Goal: Answer question/provide support

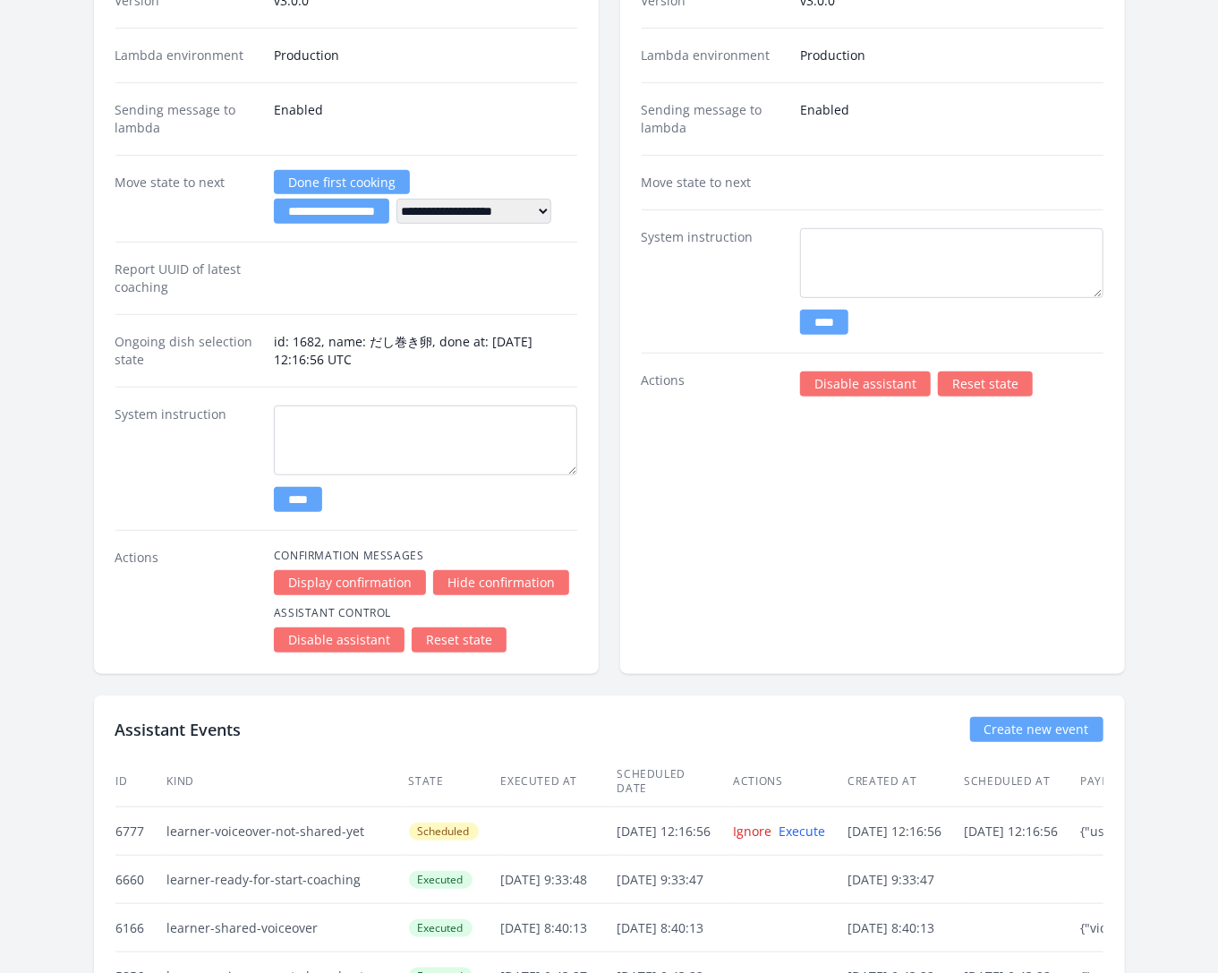
scroll to position [4196, 0]
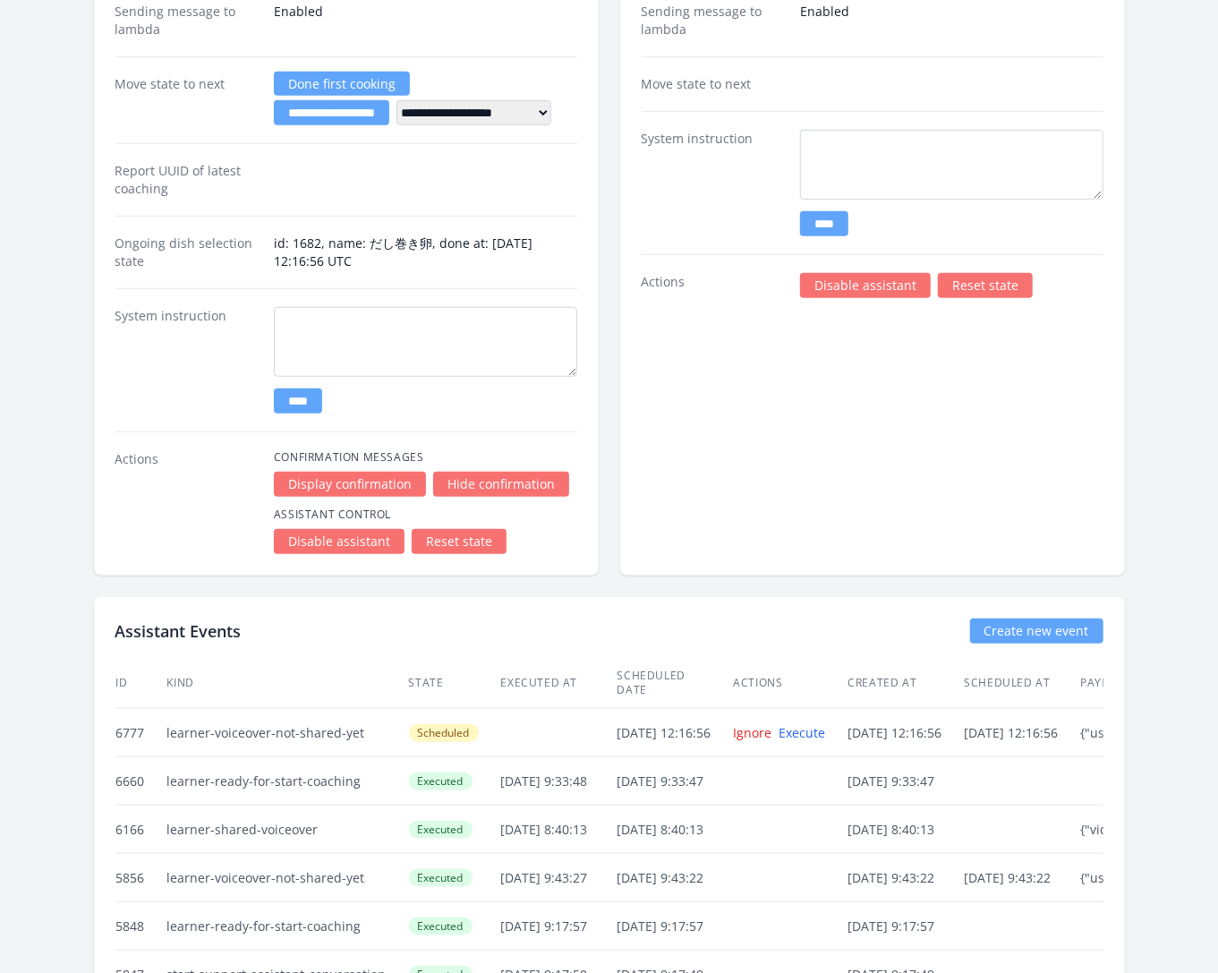
click at [460, 529] on link "Reset state" at bounding box center [459, 541] width 95 height 25
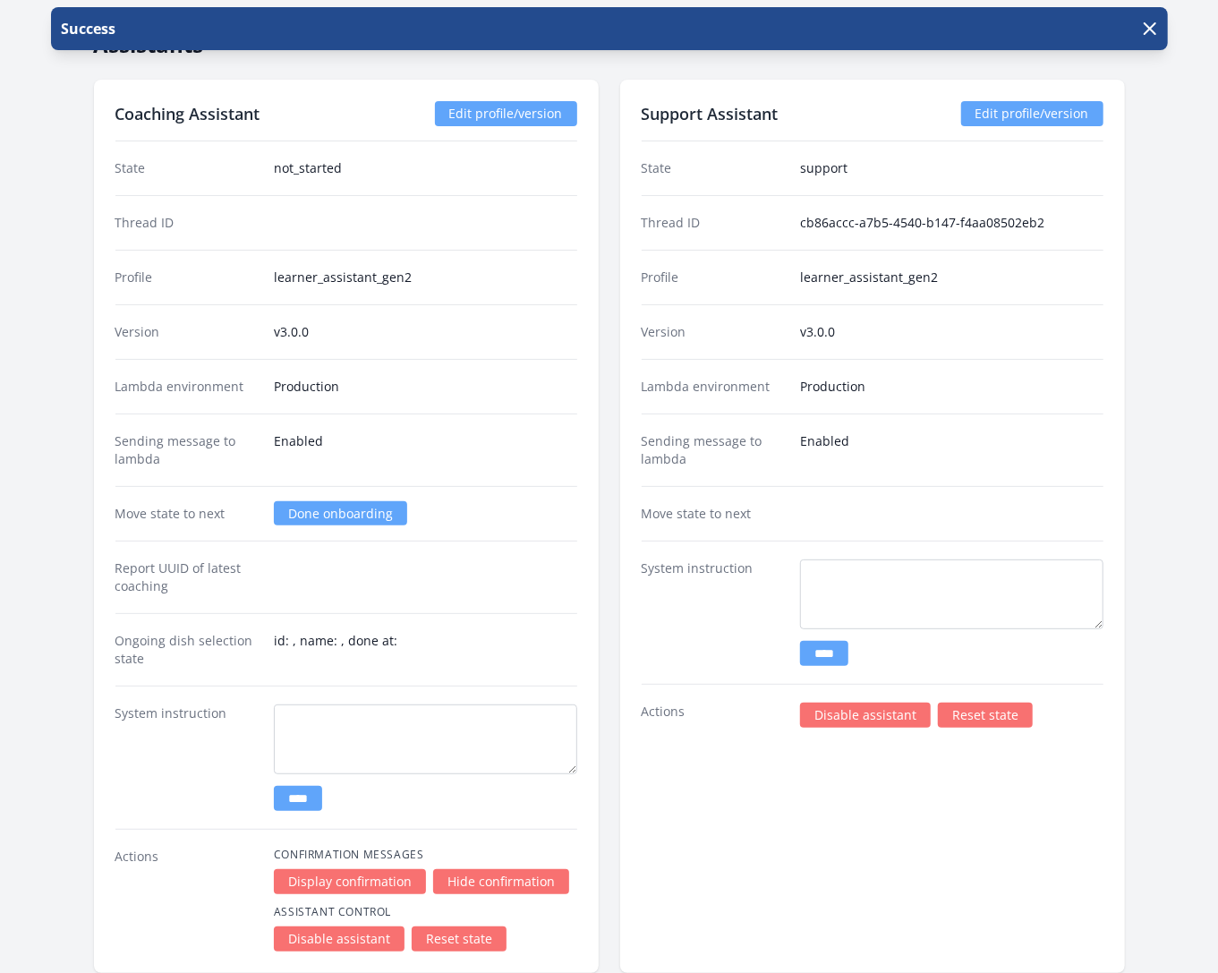
scroll to position [3903, 0]
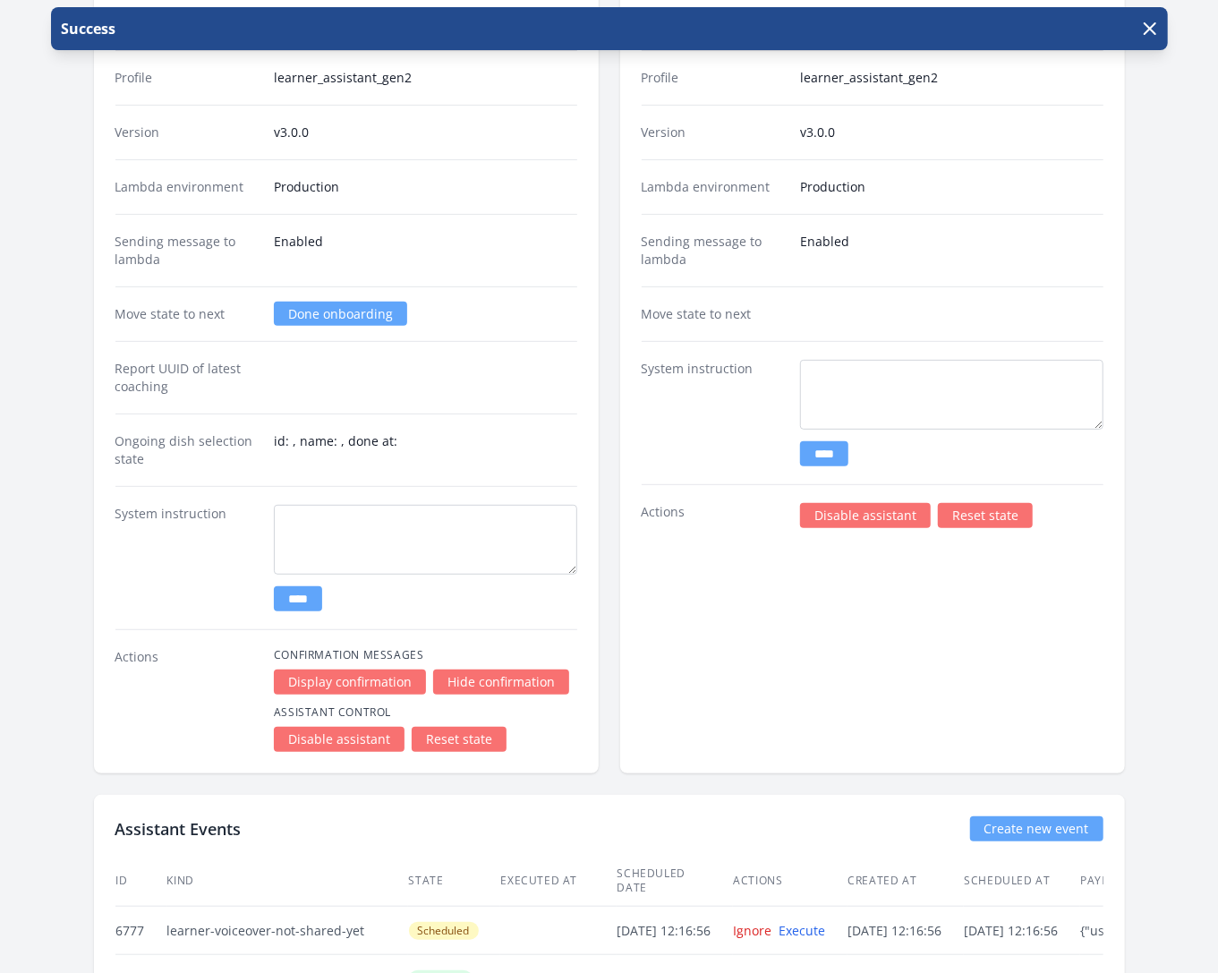
click at [981, 503] on link "Reset state" at bounding box center [985, 515] width 95 height 25
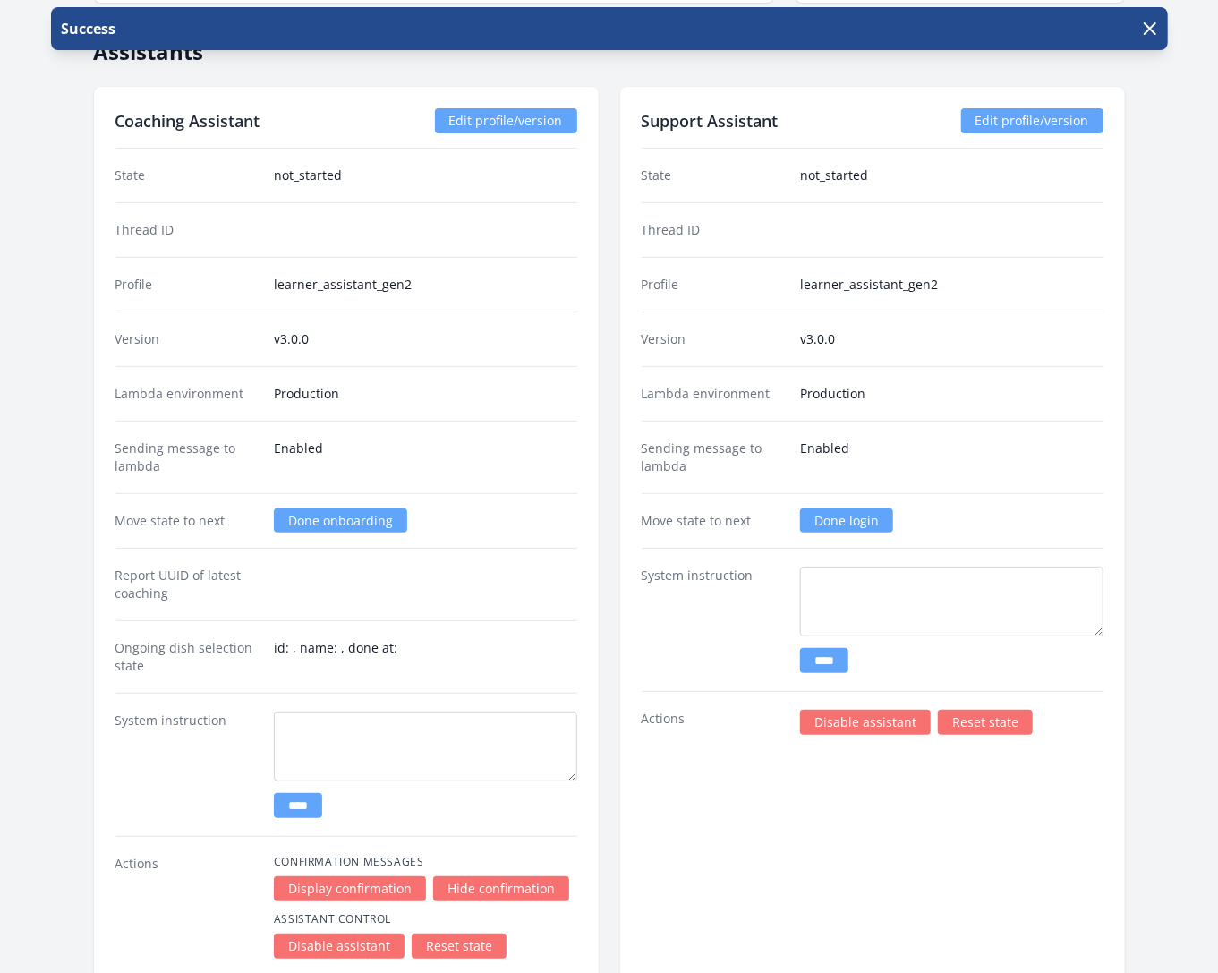
scroll to position [3706, 0]
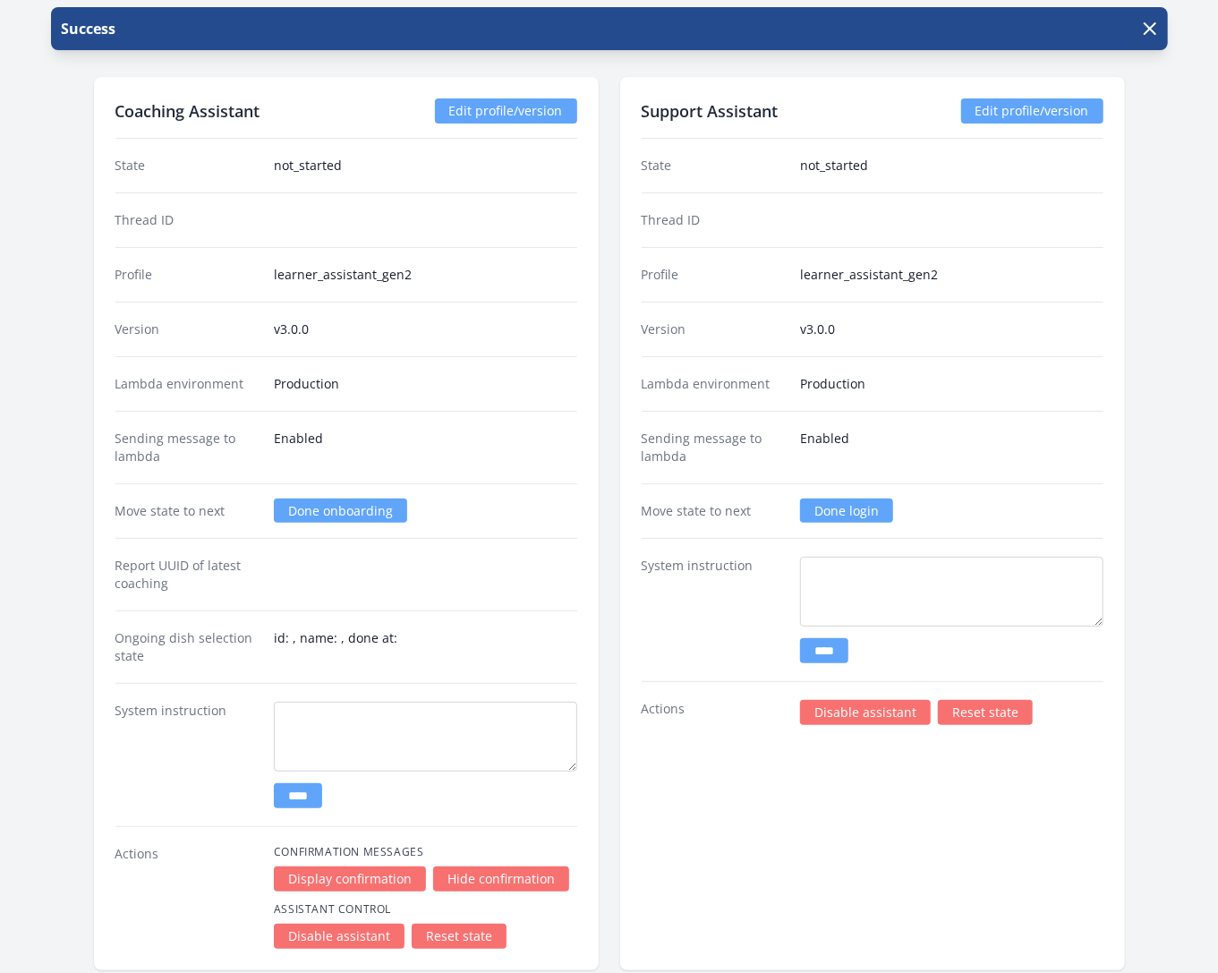
click at [834, 499] on link "Done login" at bounding box center [846, 511] width 93 height 24
click at [479, 924] on link "Reset state" at bounding box center [459, 936] width 95 height 25
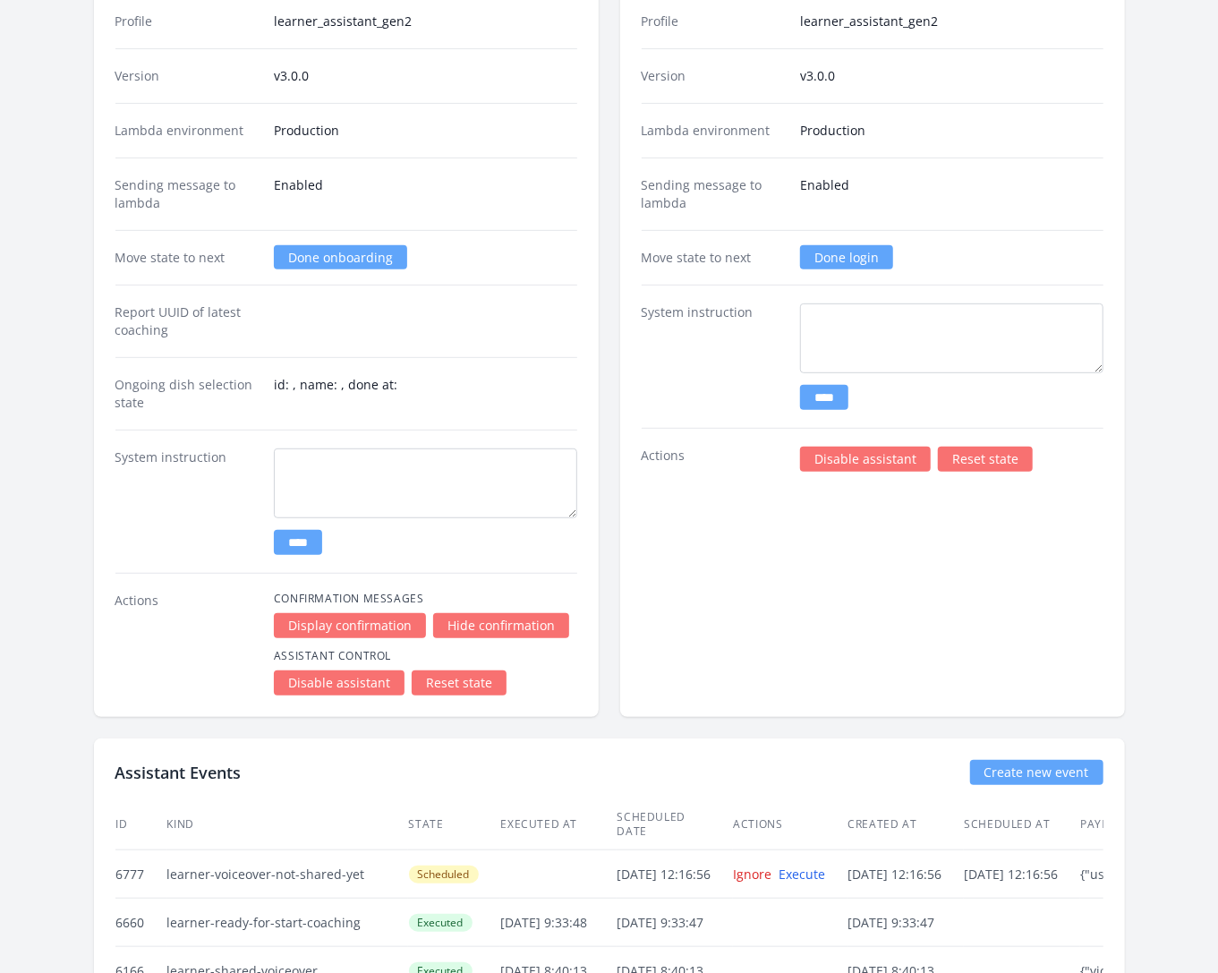
scroll to position [4008, 0]
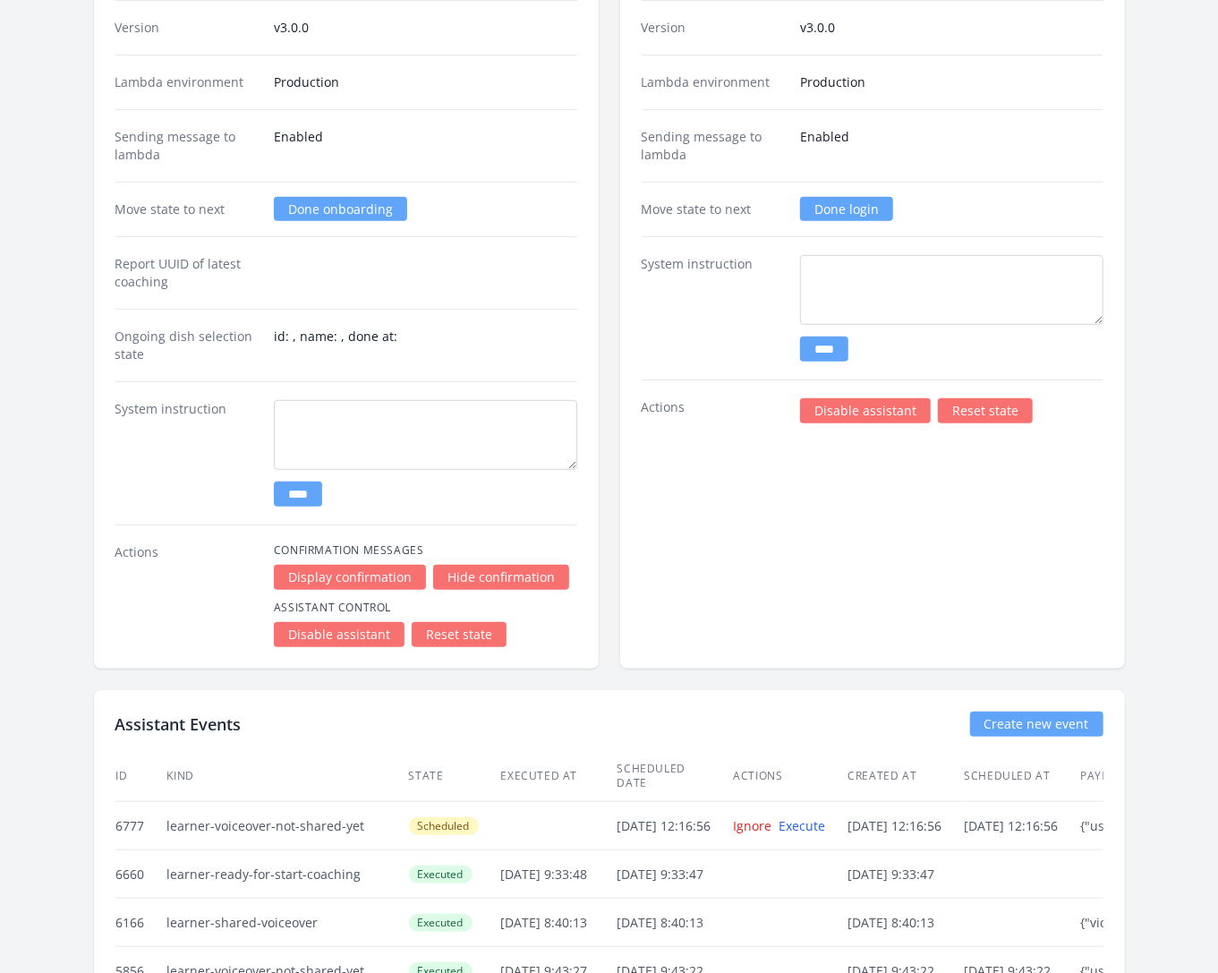
click at [845, 197] on link "Done login" at bounding box center [846, 209] width 93 height 24
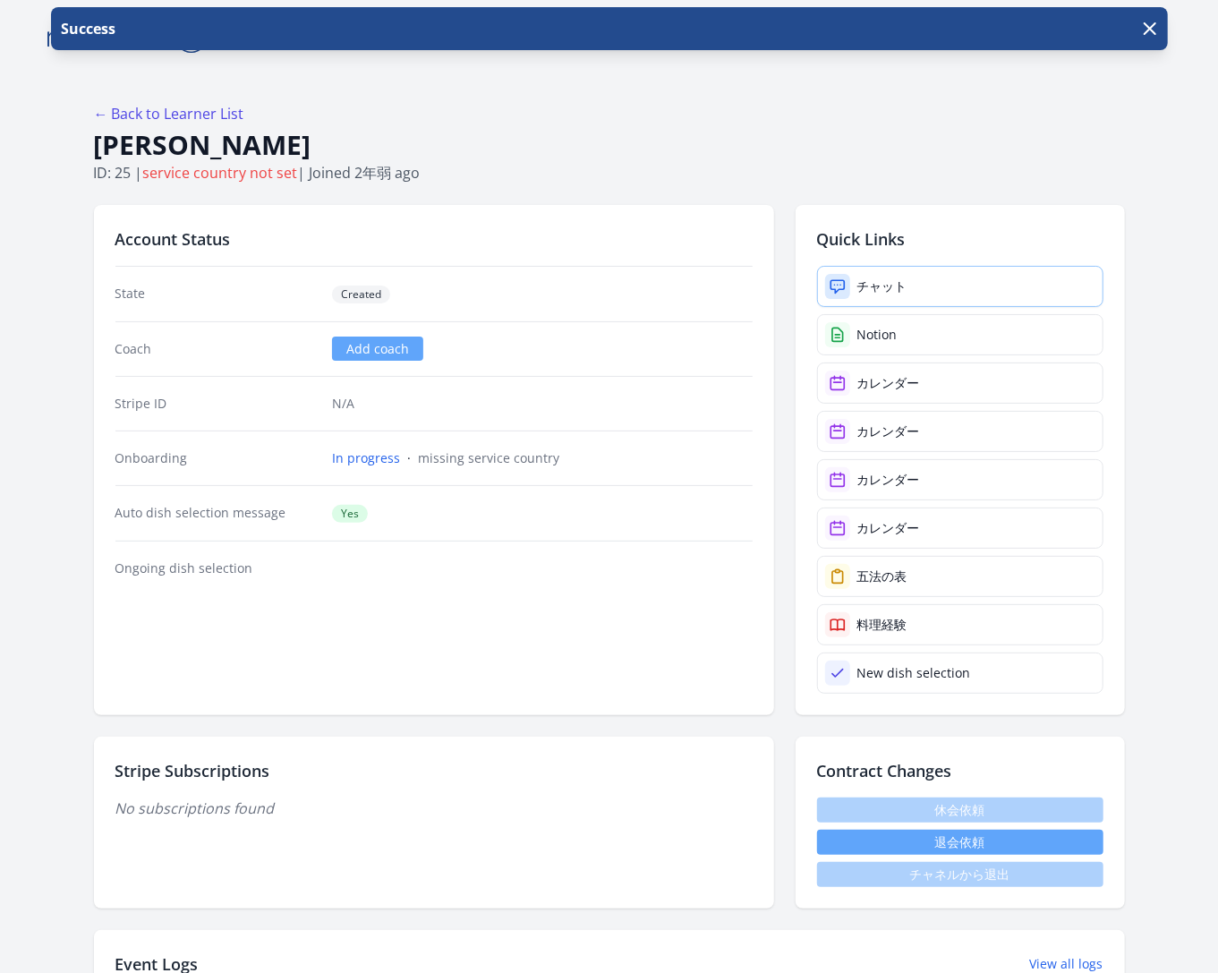
click at [894, 304] on link "チャット" at bounding box center [960, 286] width 286 height 41
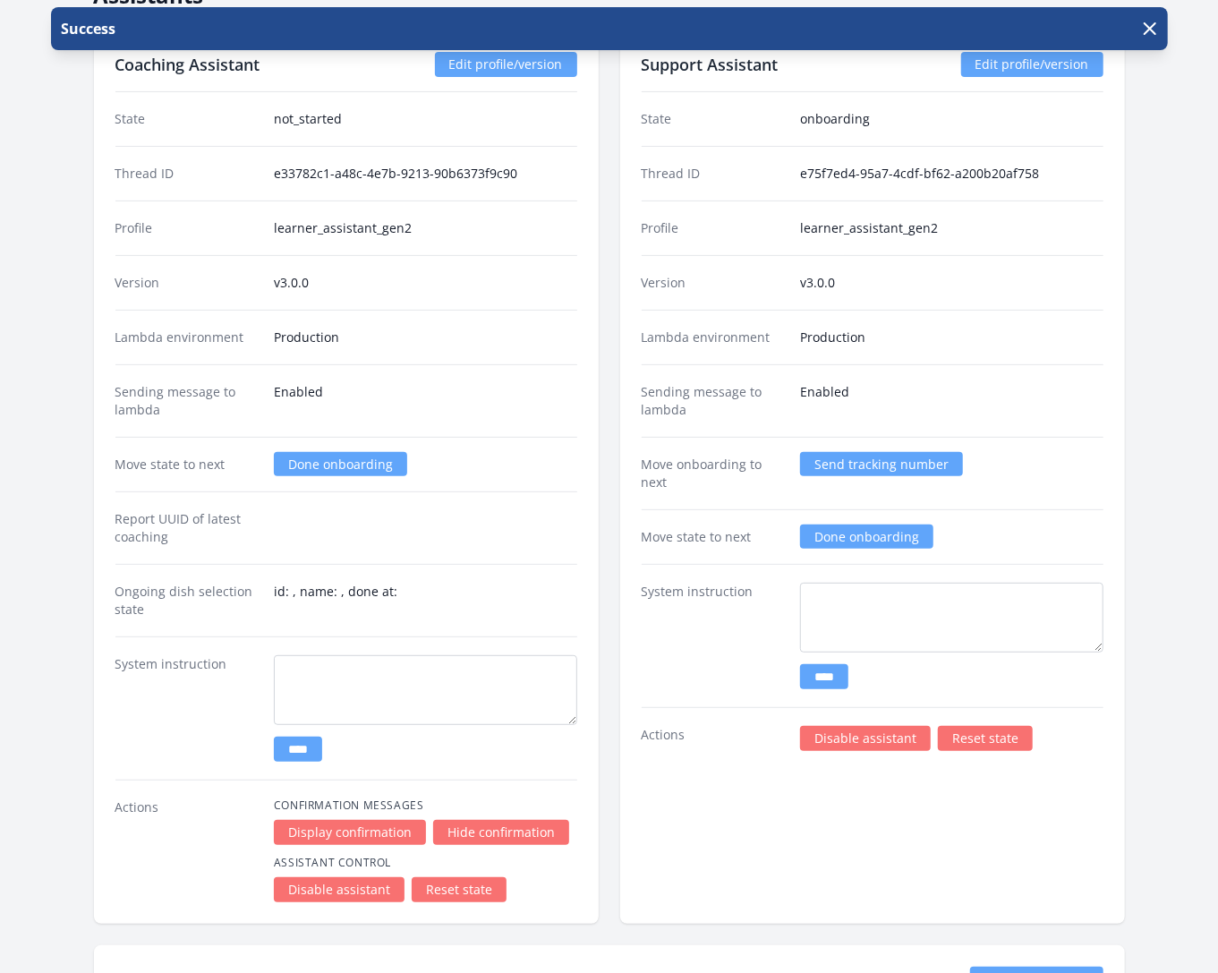
scroll to position [3756, 0]
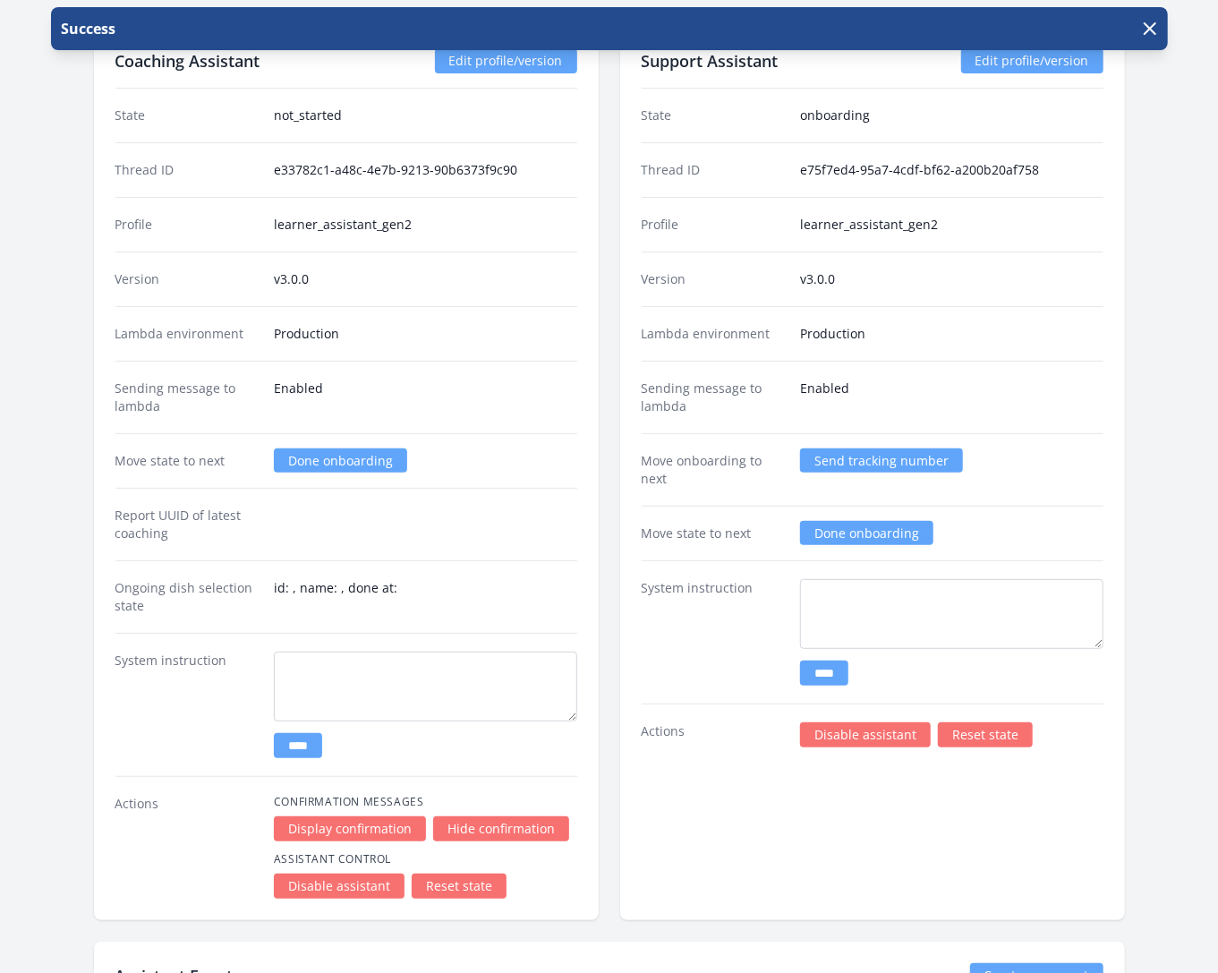
click at [885, 448] on link "Send tracking number" at bounding box center [881, 460] width 163 height 24
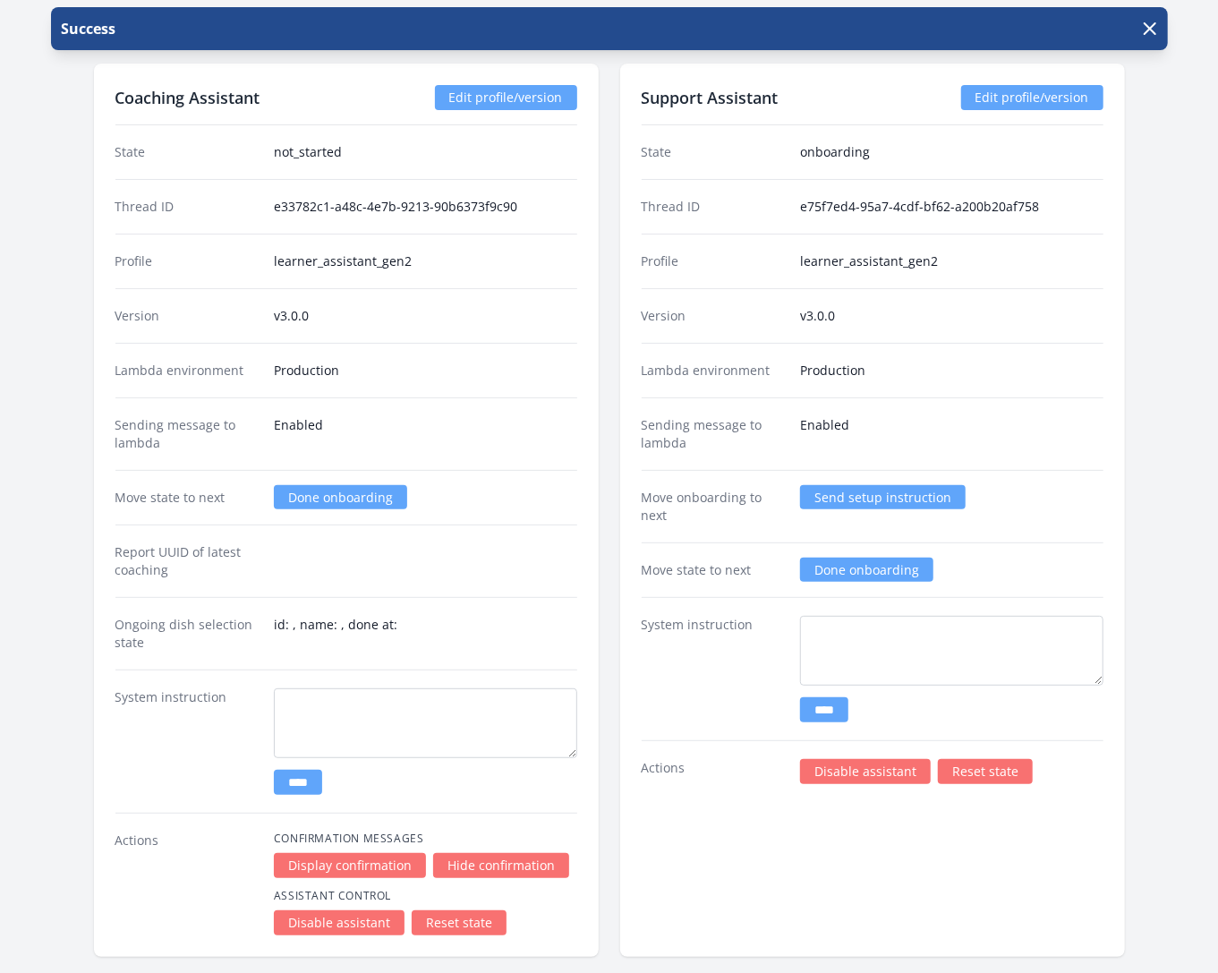
scroll to position [3759, 0]
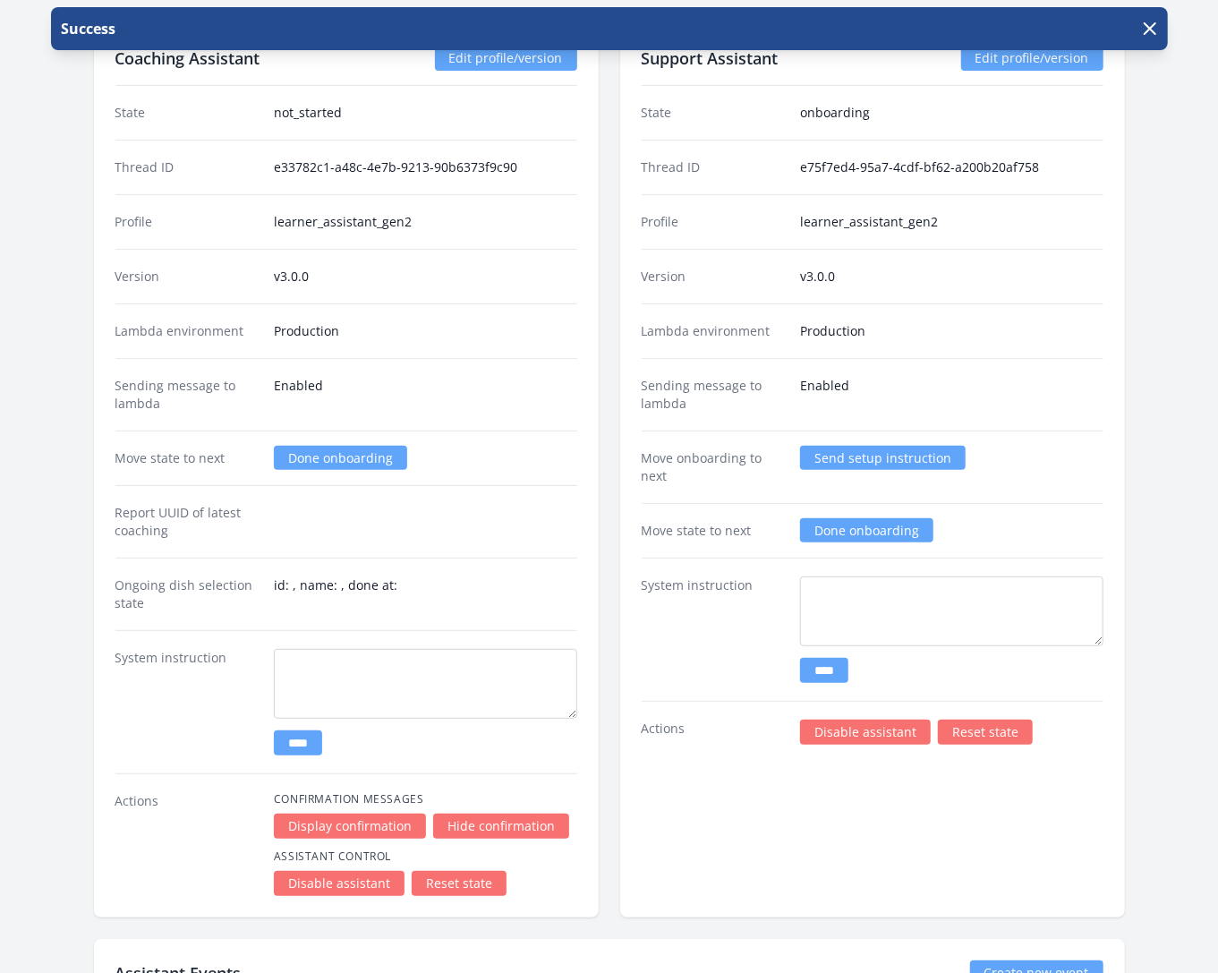
click at [863, 446] on link "Send setup instruction" at bounding box center [883, 458] width 166 height 24
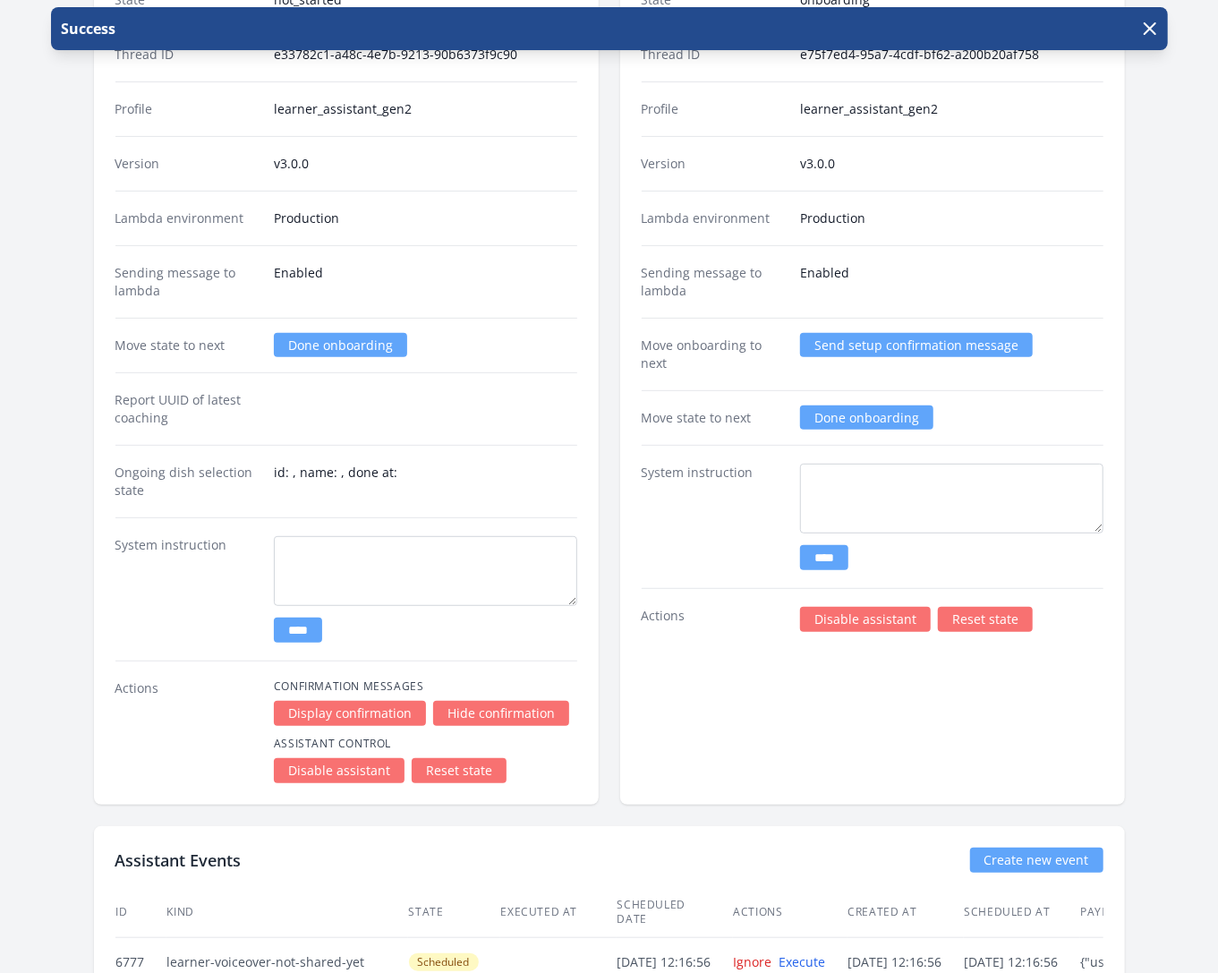
scroll to position [3897, 0]
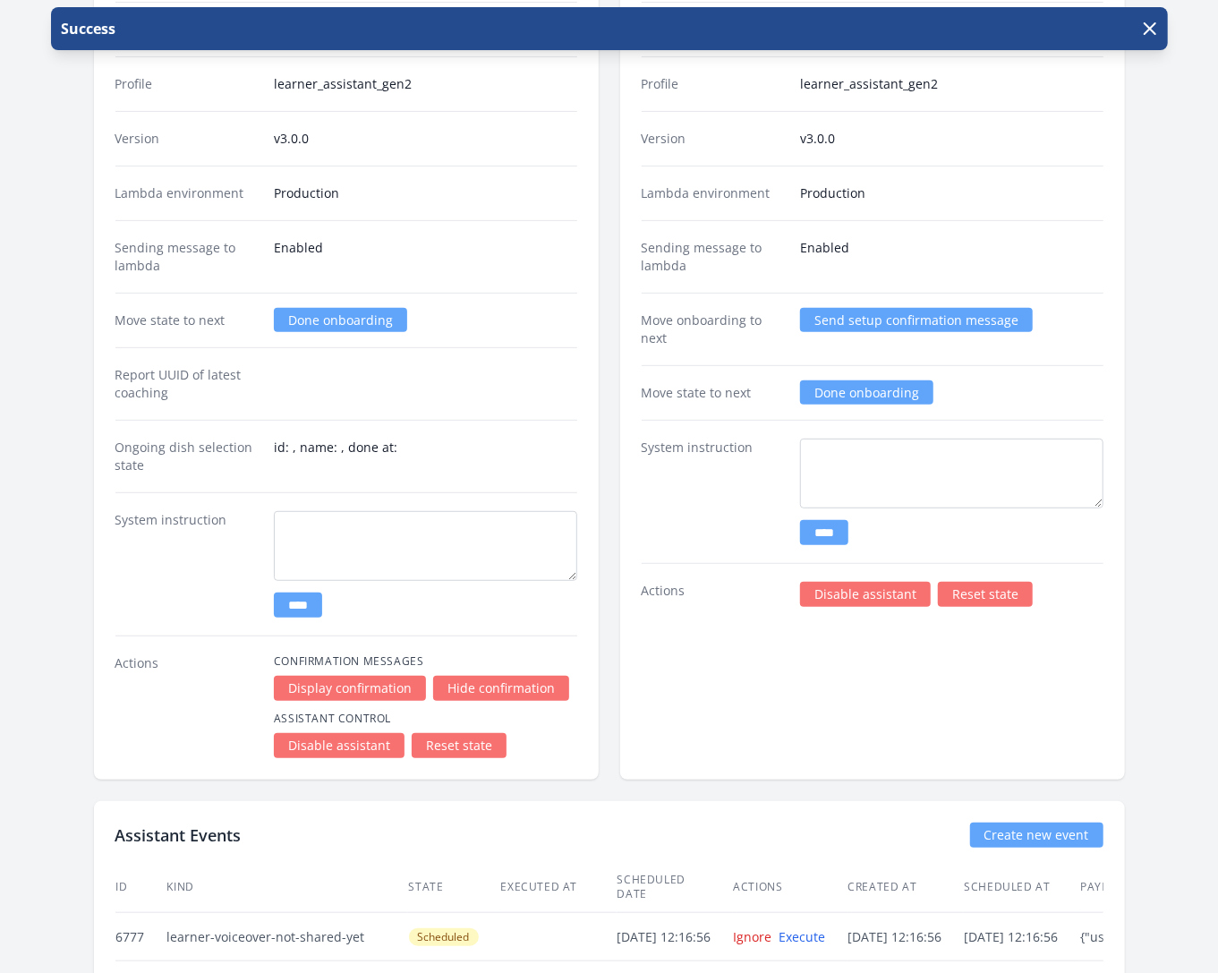
click at [896, 308] on link "Send setup confirmation message" at bounding box center [916, 320] width 233 height 24
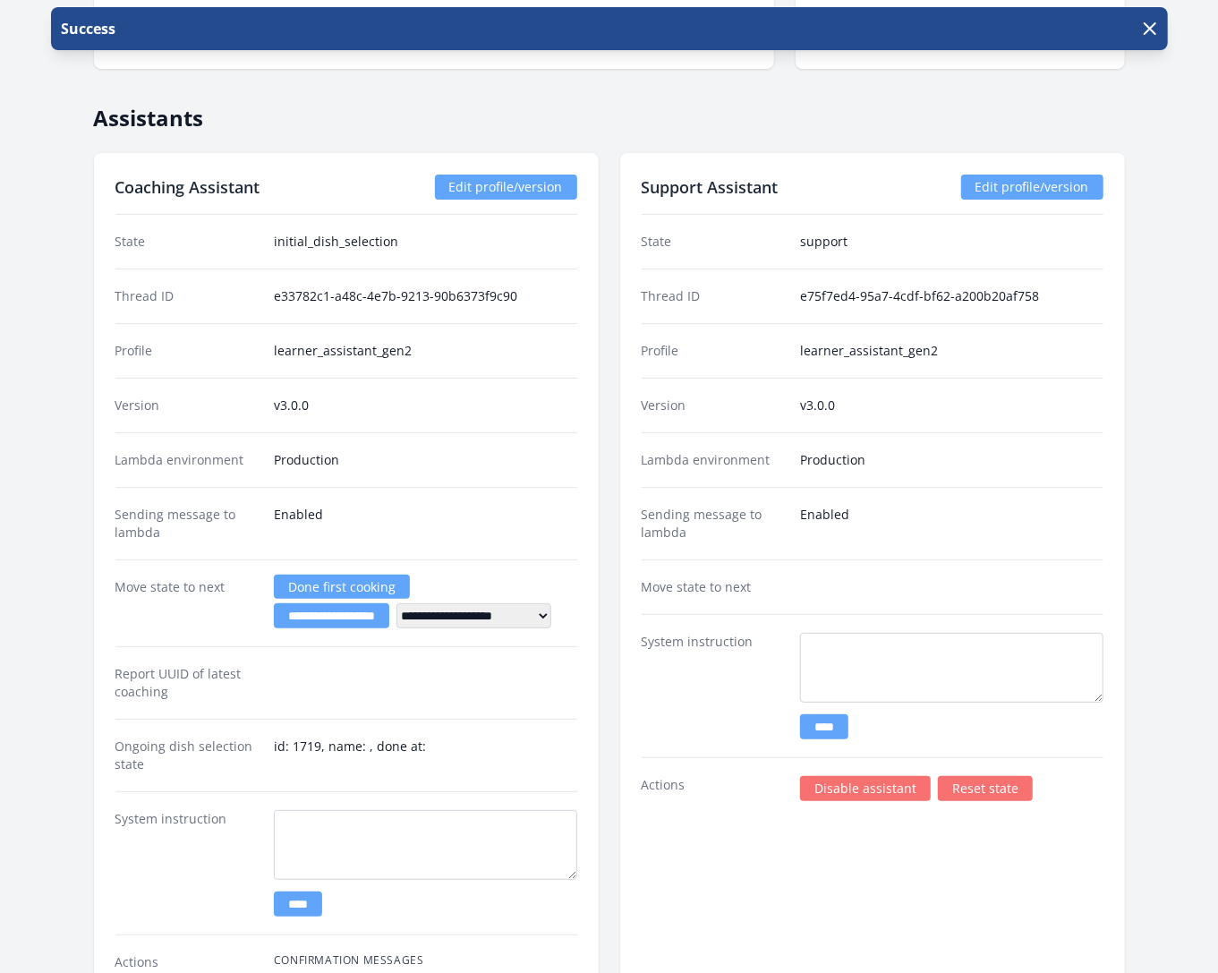
scroll to position [3638, 0]
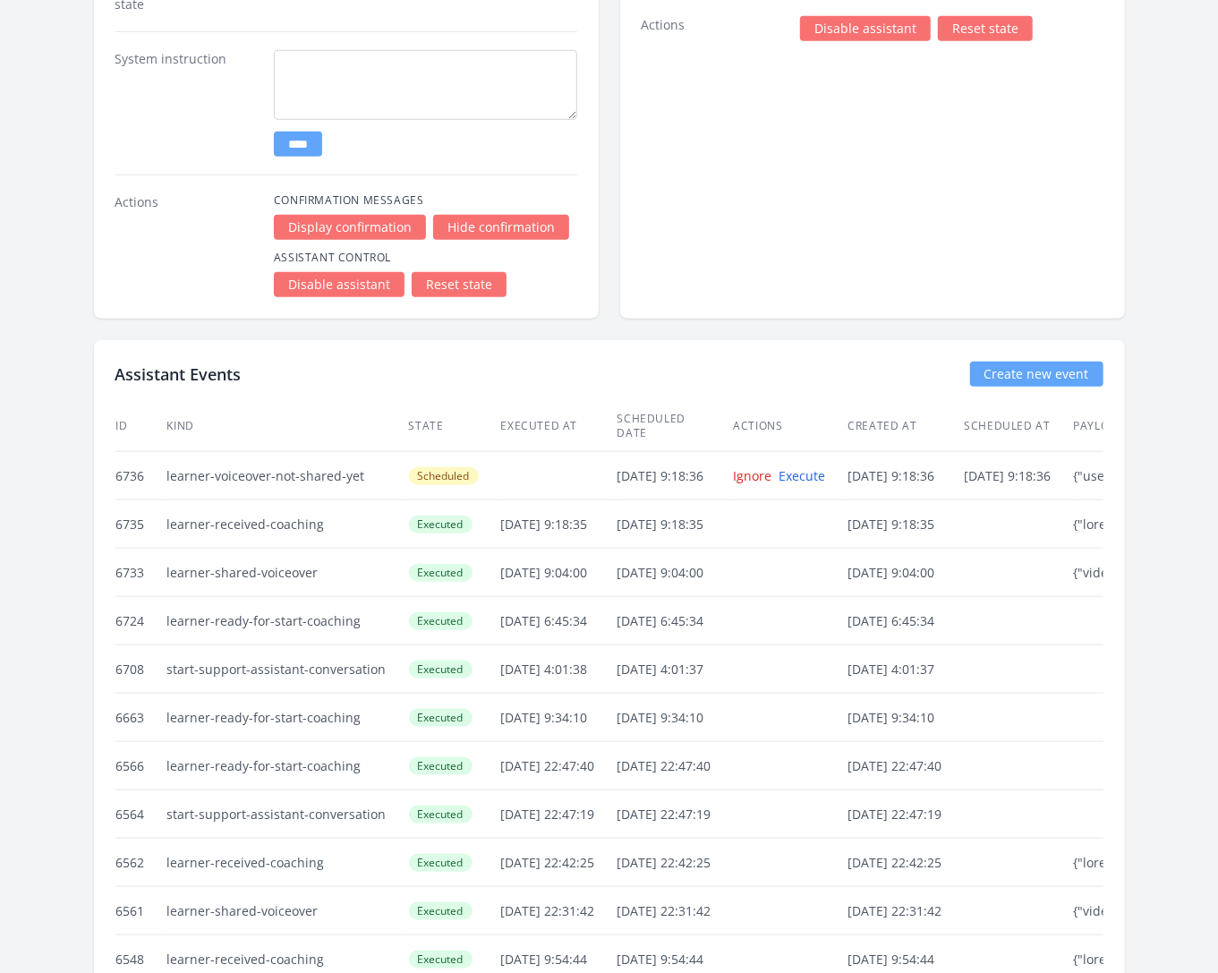
scroll to position [4233, 0]
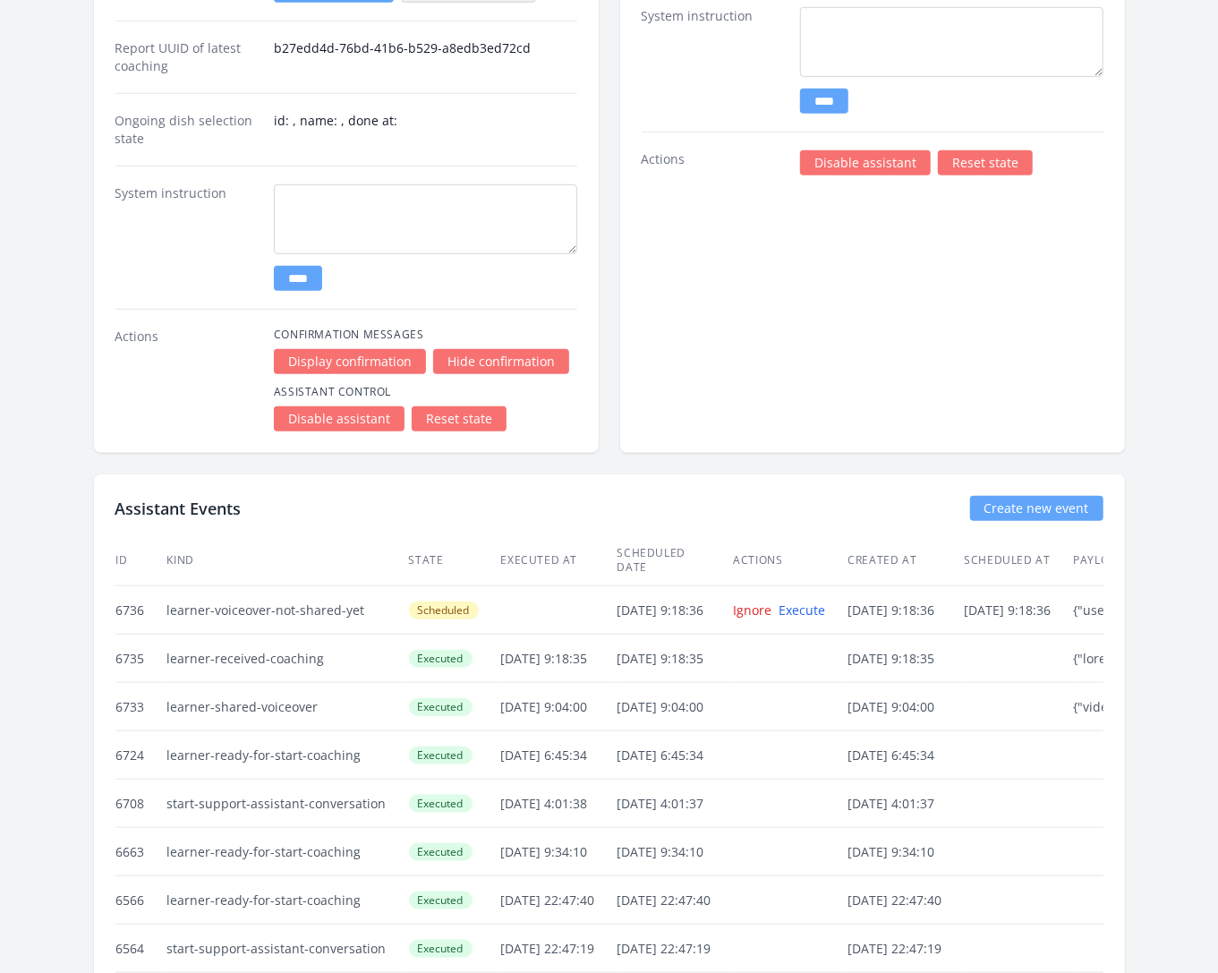
click at [456, 406] on link "Reset state" at bounding box center [459, 418] width 95 height 25
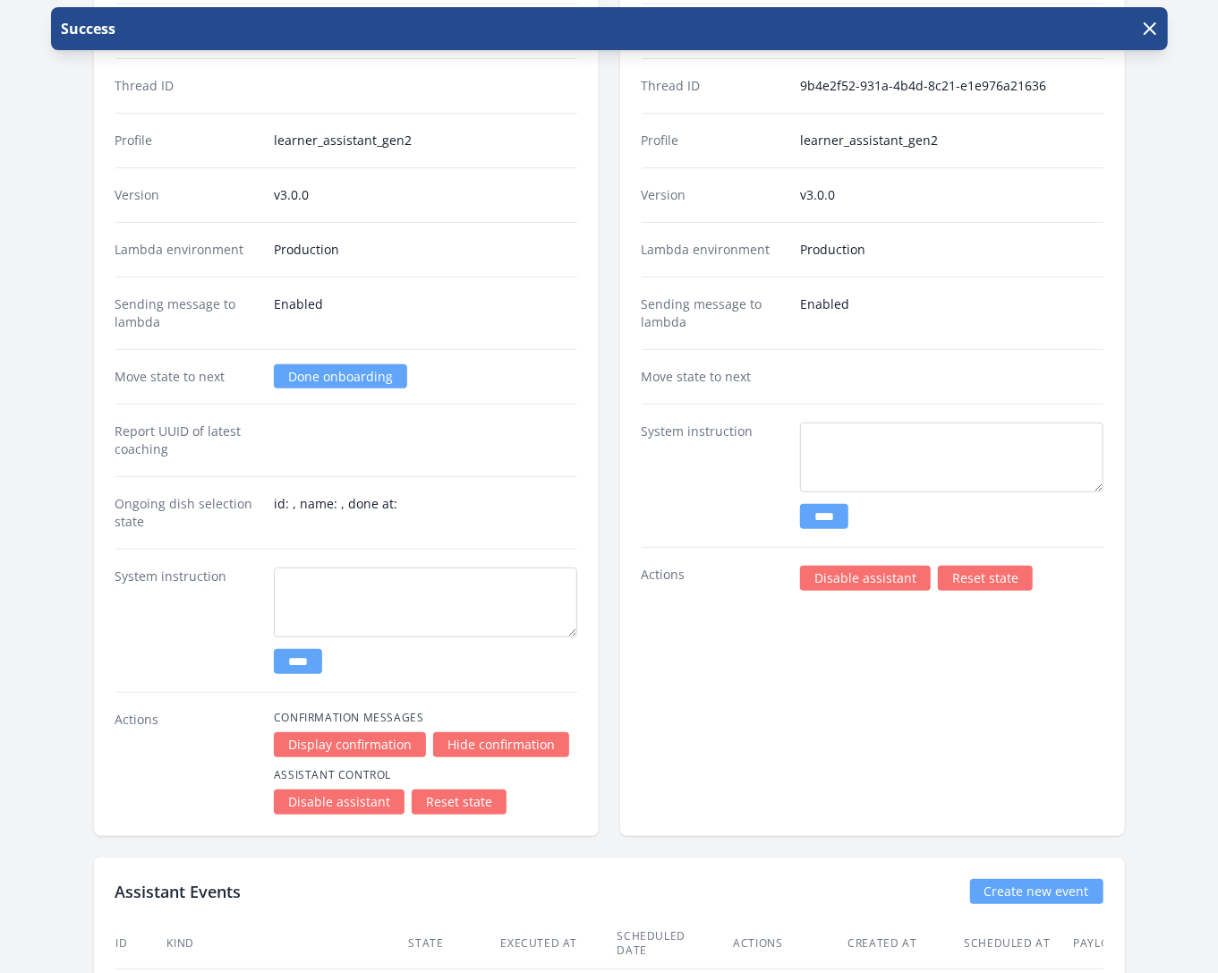
scroll to position [3757, 0]
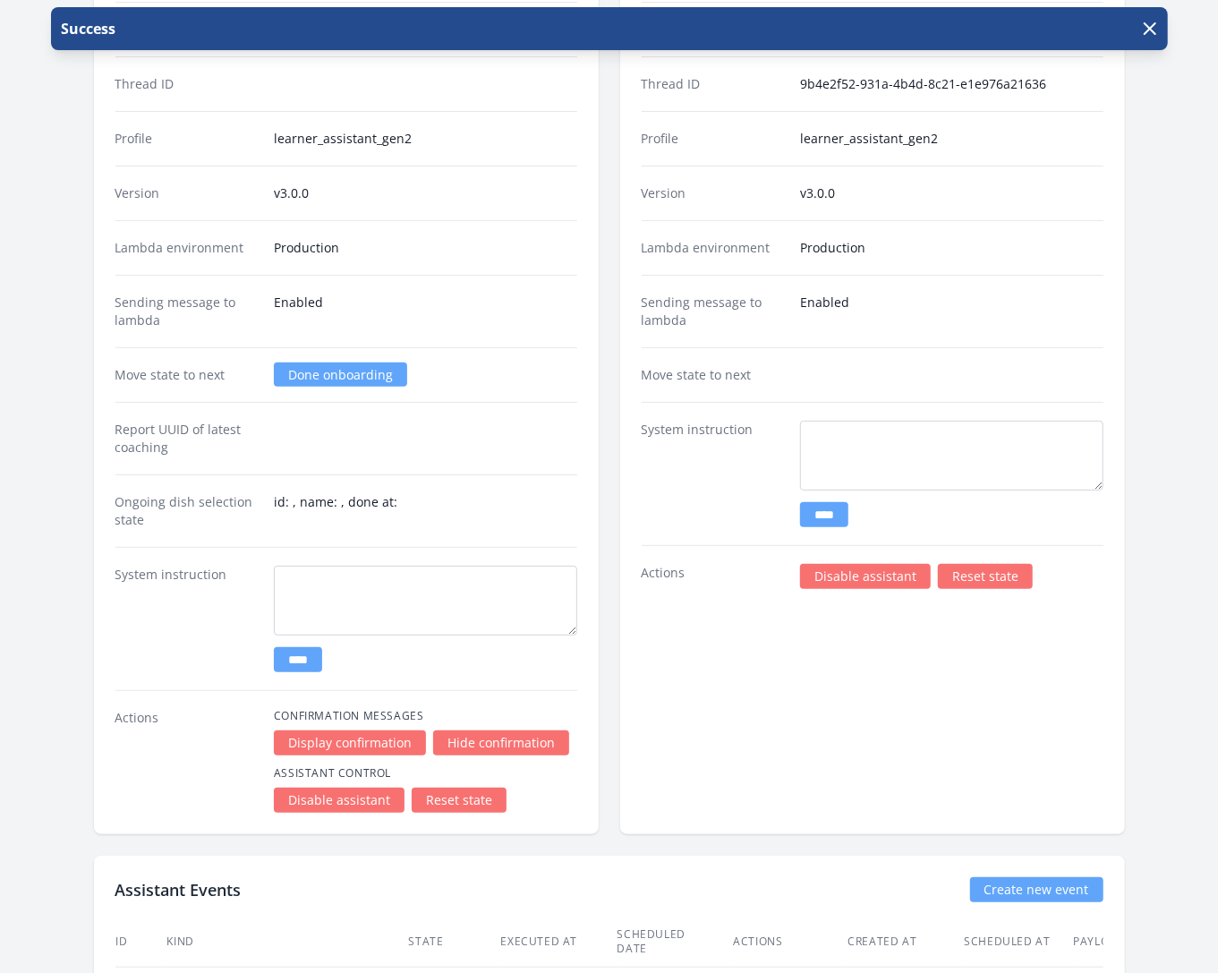
click at [370, 362] on link "Done onboarding" at bounding box center [340, 374] width 133 height 24
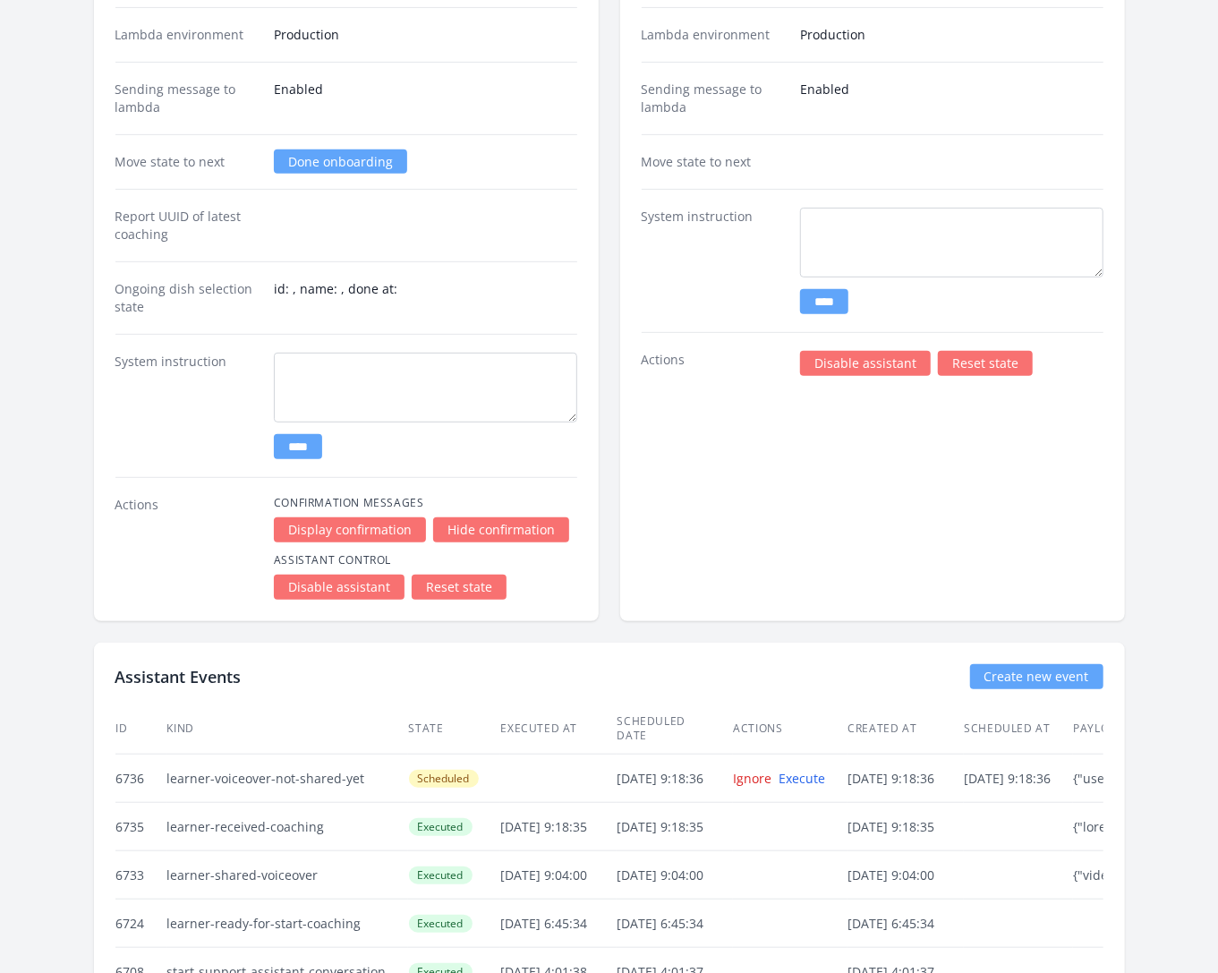
scroll to position [3972, 0]
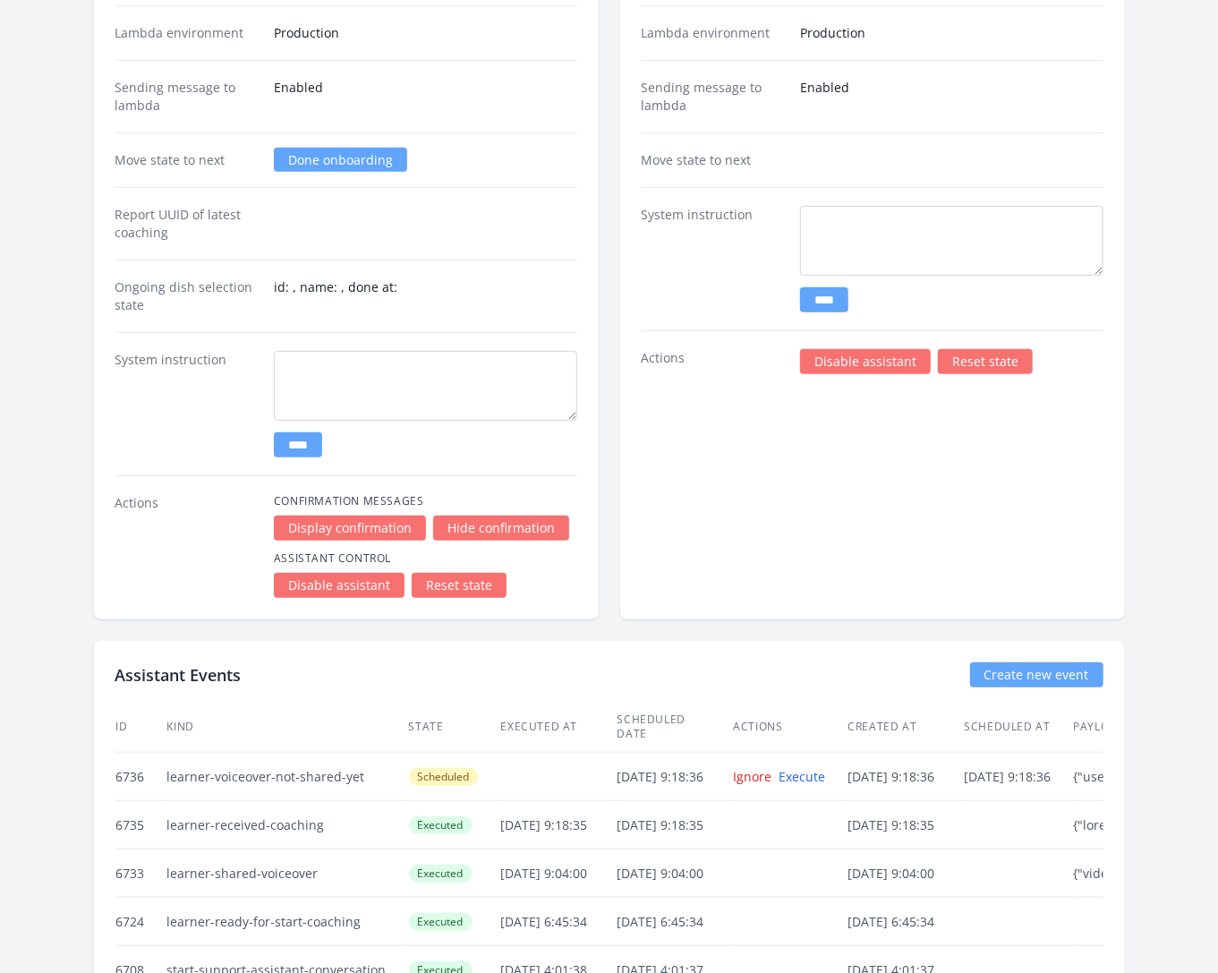
click at [978, 349] on link "Reset state" at bounding box center [985, 361] width 95 height 25
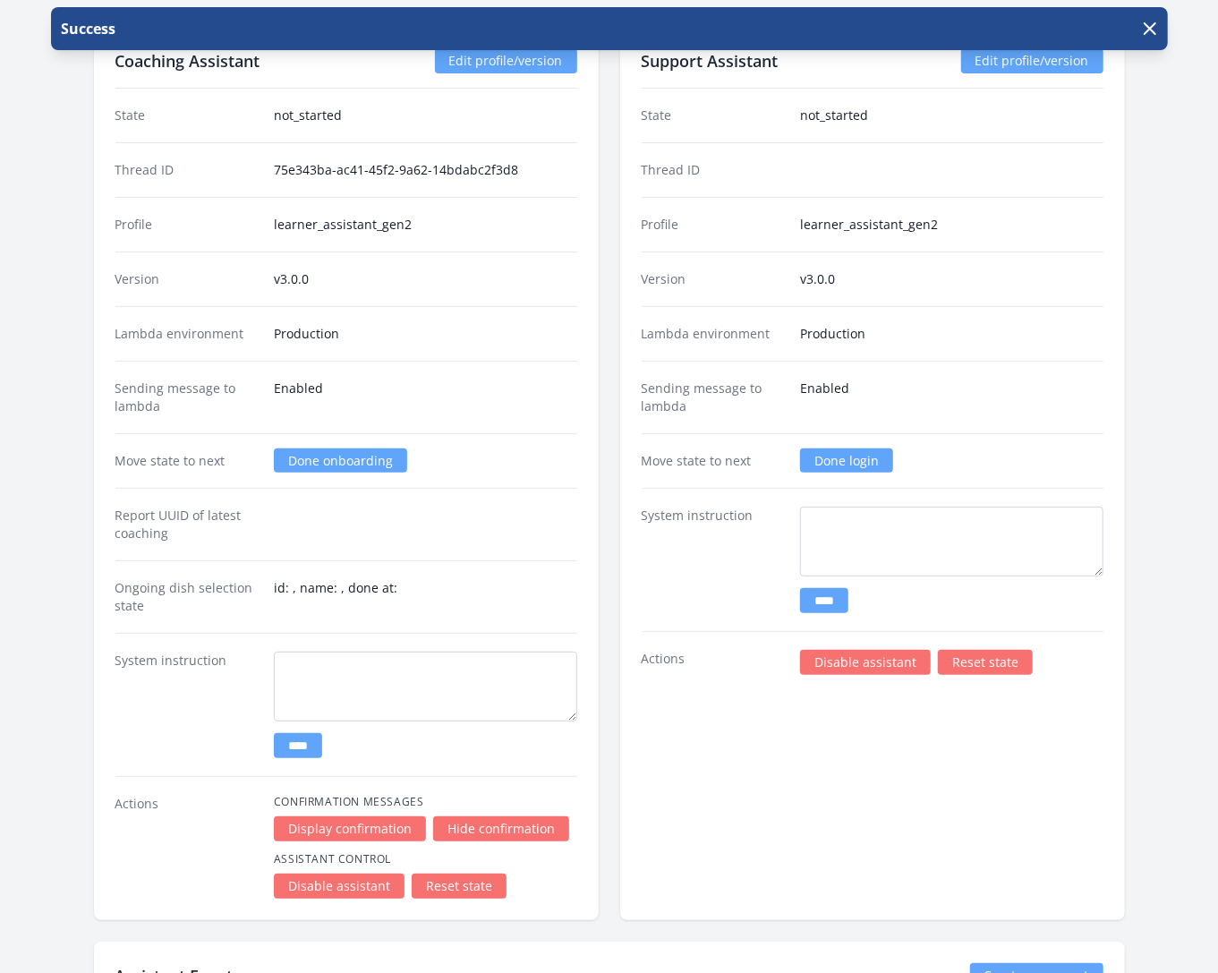
scroll to position [3677, 0]
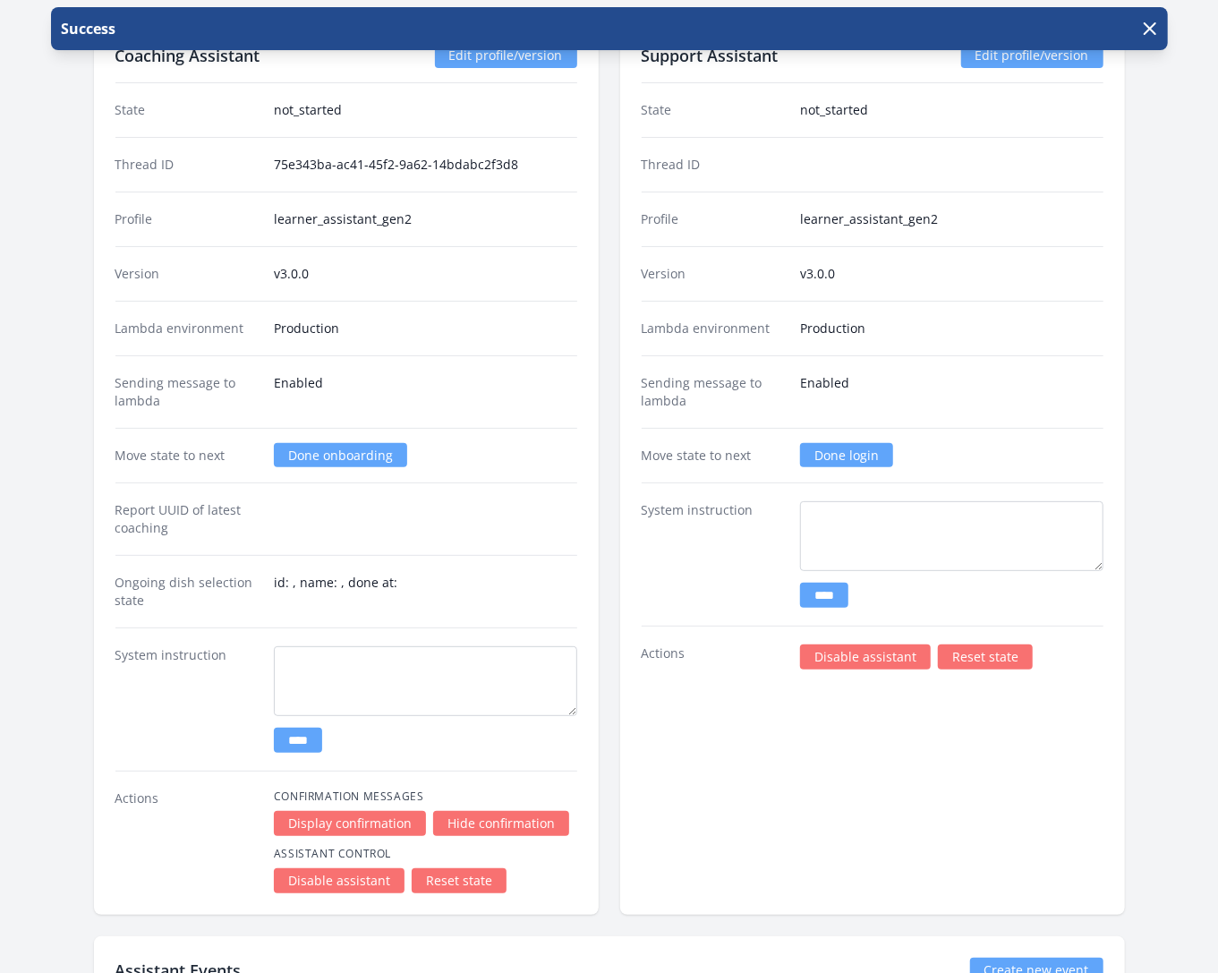
click at [843, 443] on link "Done login" at bounding box center [846, 455] width 93 height 24
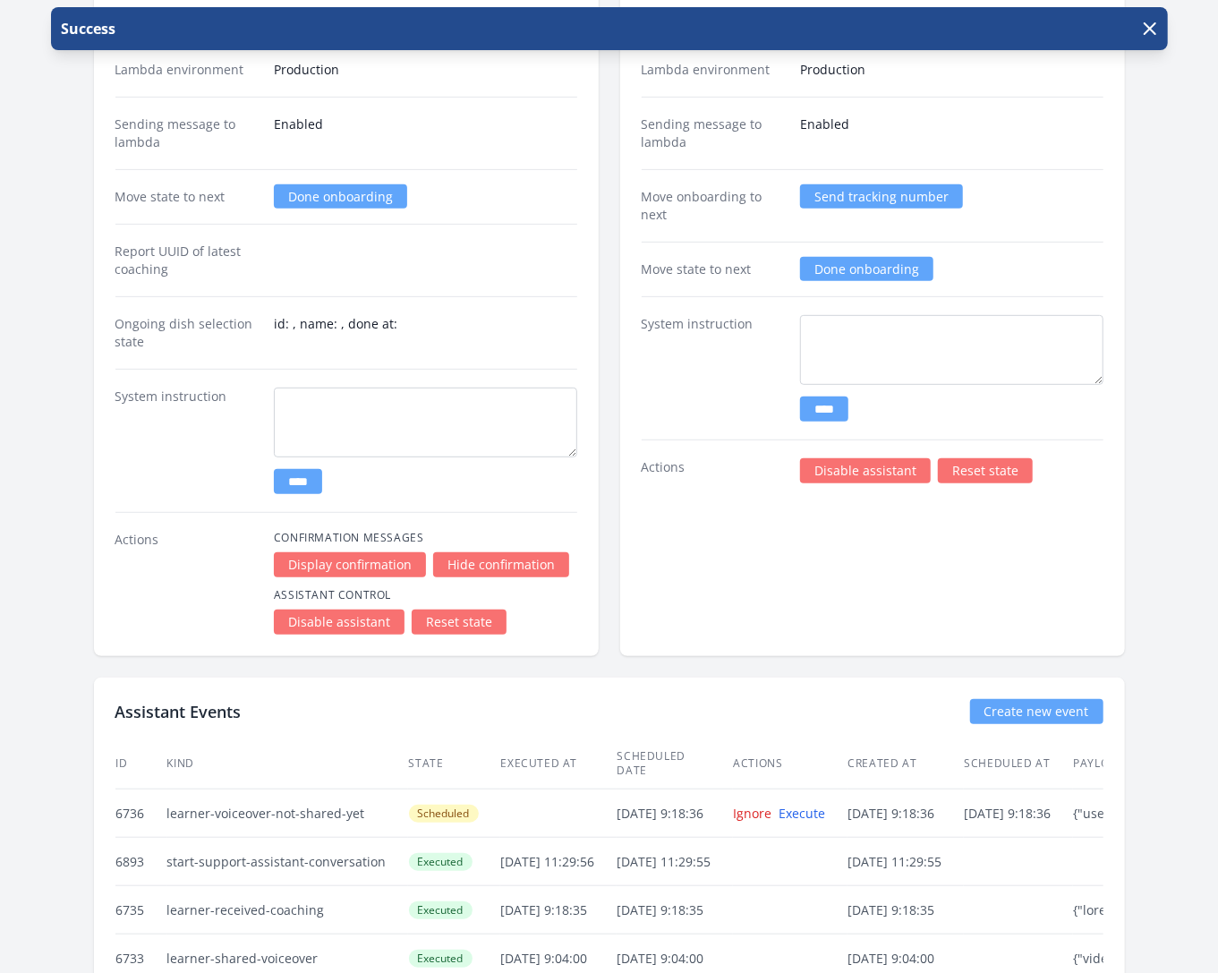
scroll to position [3914, 0]
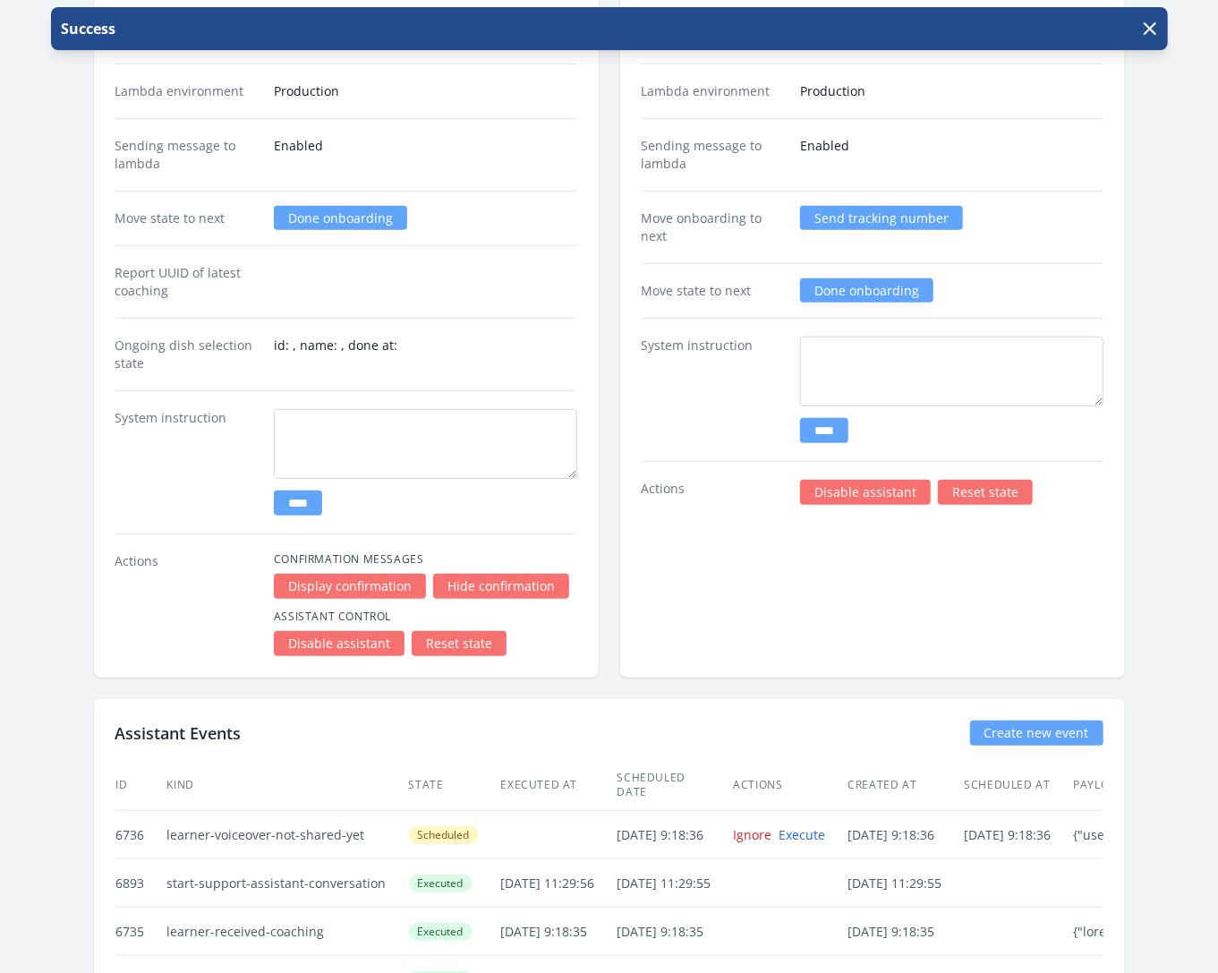
click at [873, 278] on link "Done onboarding" at bounding box center [866, 290] width 133 height 24
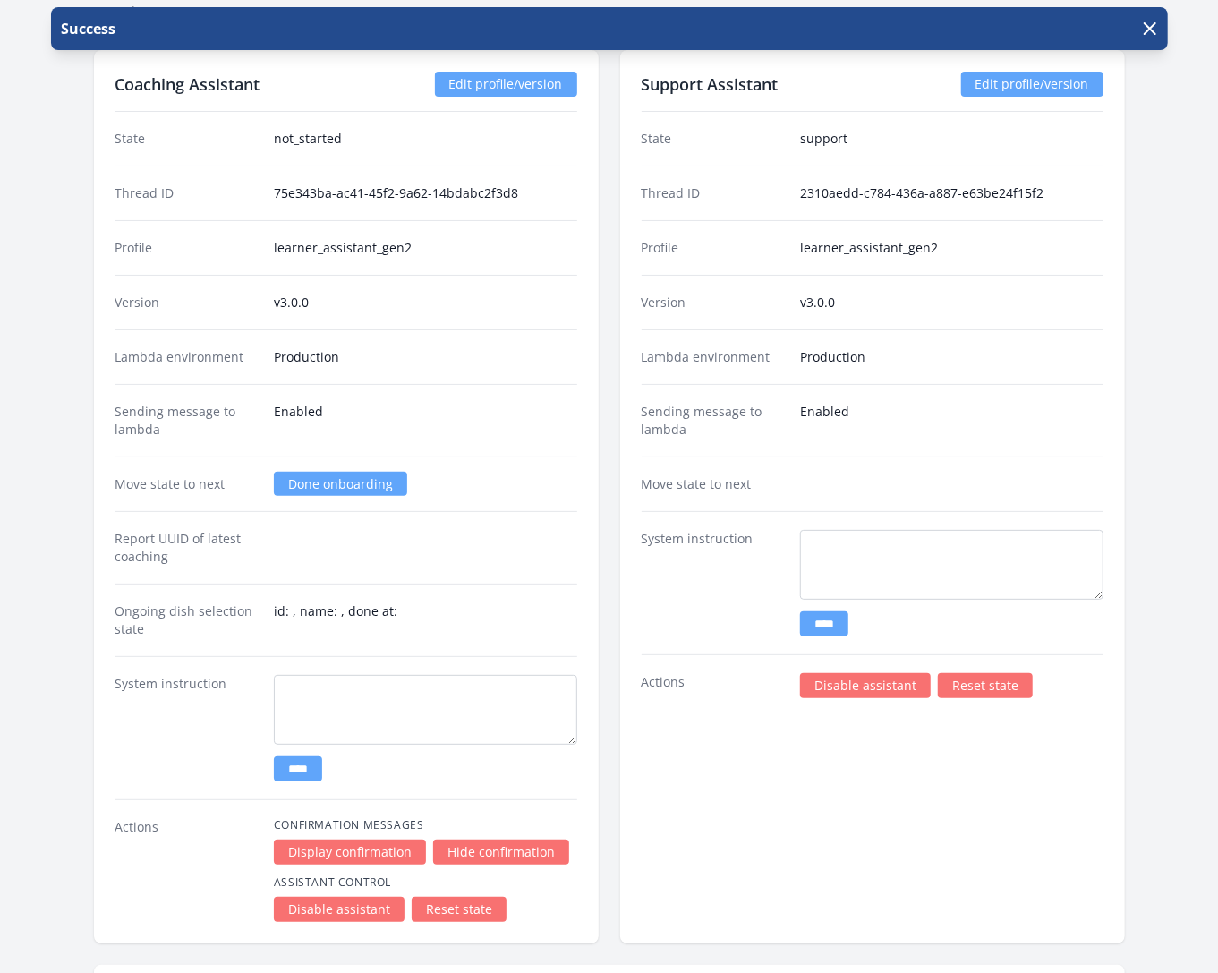
scroll to position [3646, 0]
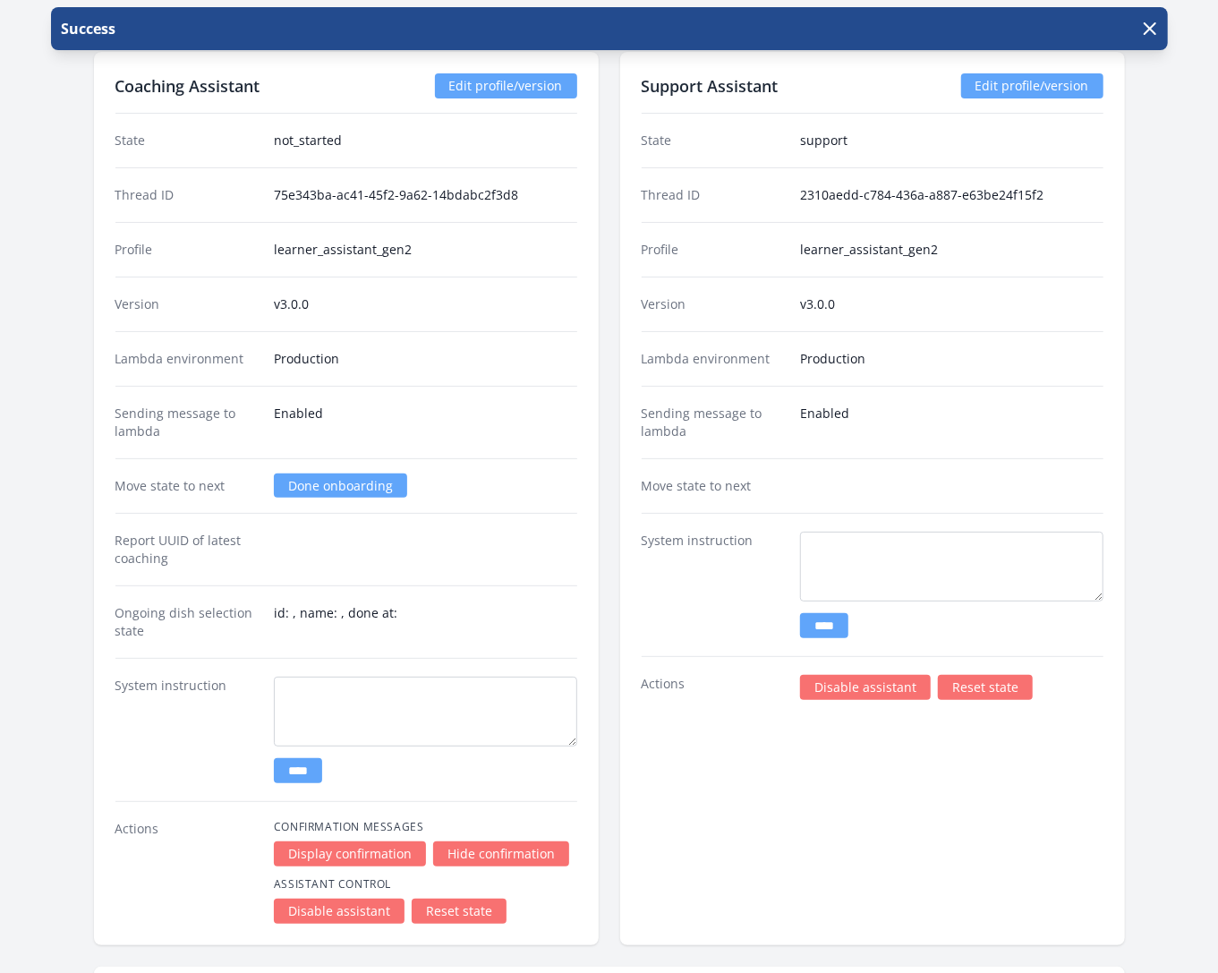
click at [324, 473] on link "Done onboarding" at bounding box center [340, 485] width 133 height 24
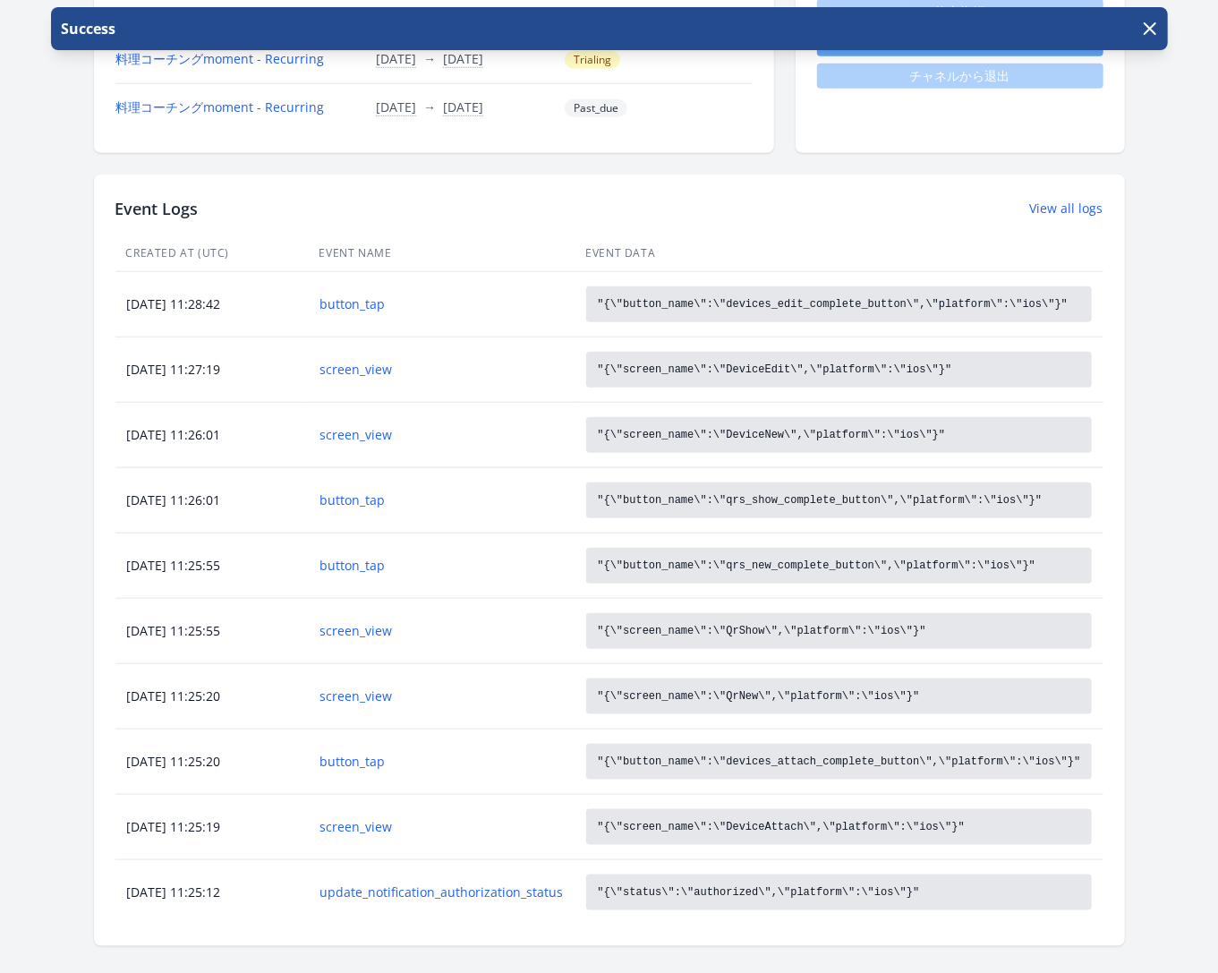
scroll to position [735, 0]
